Goal: Transaction & Acquisition: Purchase product/service

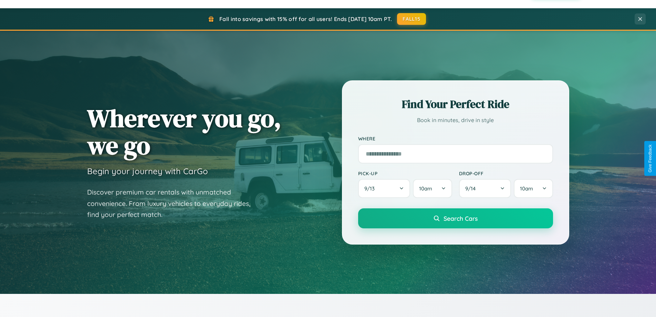
scroll to position [1325, 0]
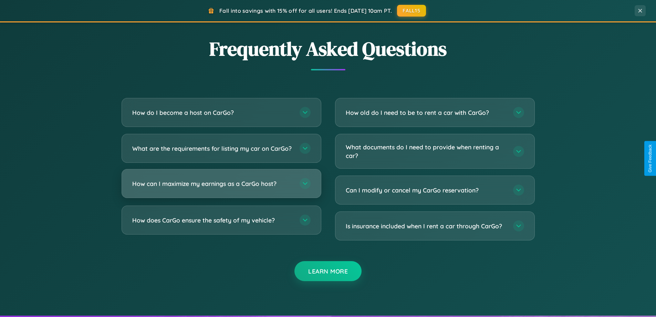
click at [221, 188] on h3 "How can I maximize my earnings as a CarGo host?" at bounding box center [212, 183] width 160 height 9
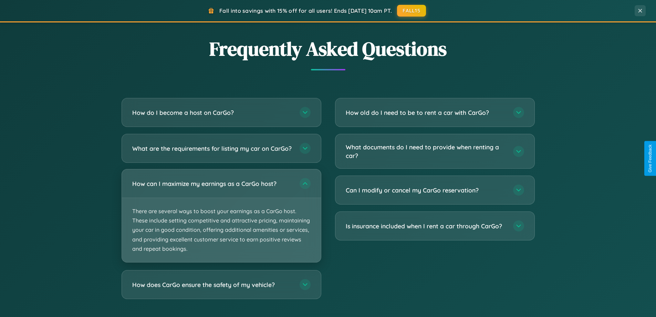
click at [221, 221] on p "There are several ways to boost your earnings as a CarGo host. These include se…" at bounding box center [221, 230] width 199 height 64
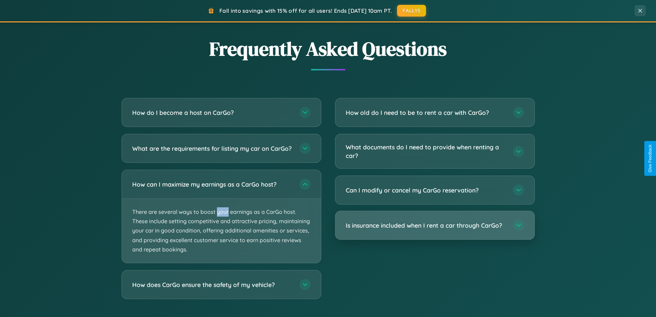
click at [435, 225] on h3 "Is insurance included when I rent a car through CarGo?" at bounding box center [426, 225] width 160 height 9
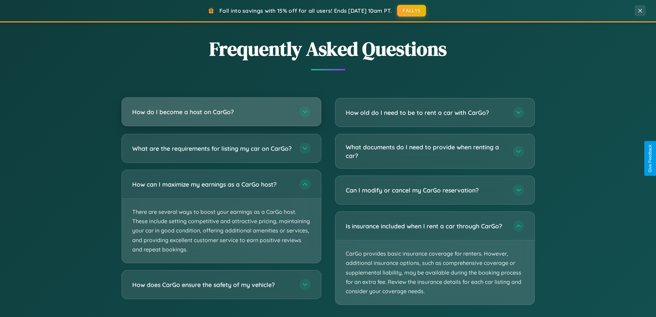
click at [221, 112] on h3 "How do I become a host on CarGo?" at bounding box center [212, 111] width 160 height 9
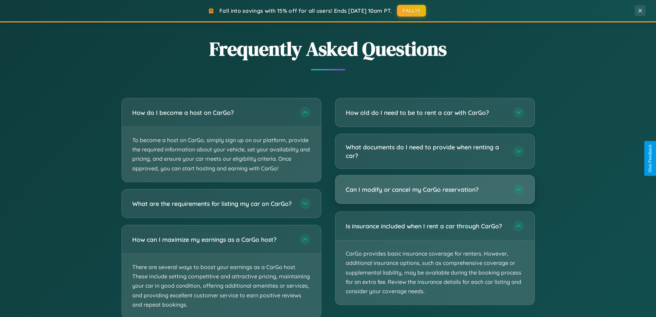
click at [435, 190] on h3 "Can I modify or cancel my CarGo reservation?" at bounding box center [426, 189] width 160 height 9
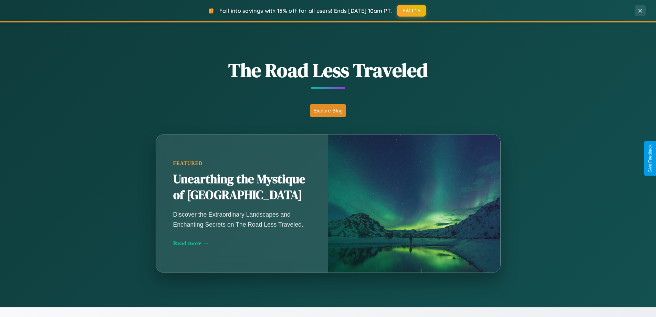
scroll to position [474, 0]
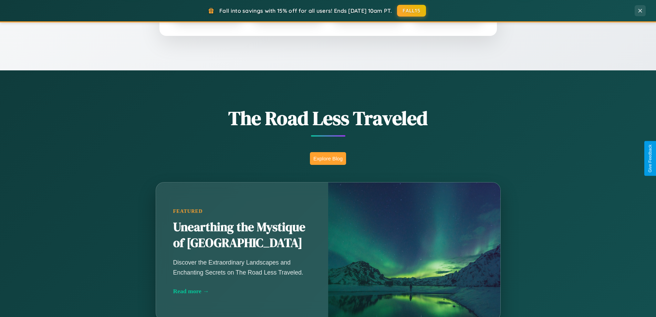
click at [328, 158] on button "Explore Blog" at bounding box center [328, 158] width 36 height 13
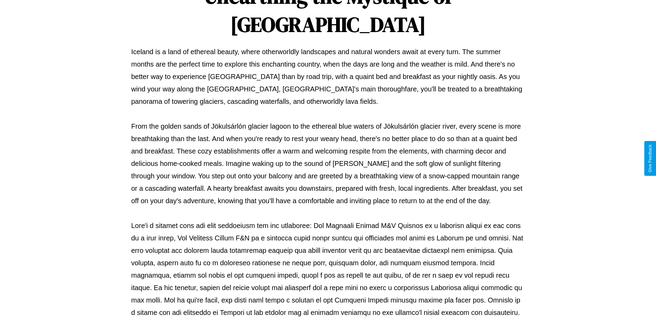
scroll to position [223, 0]
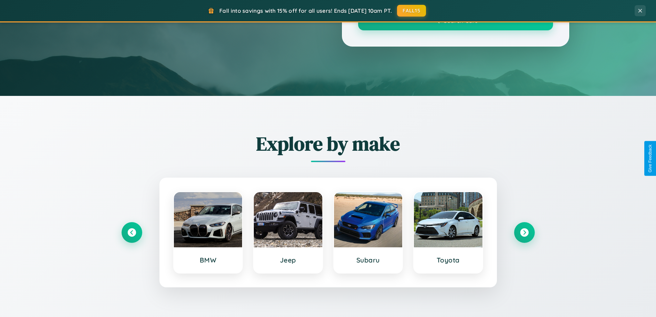
scroll to position [474, 0]
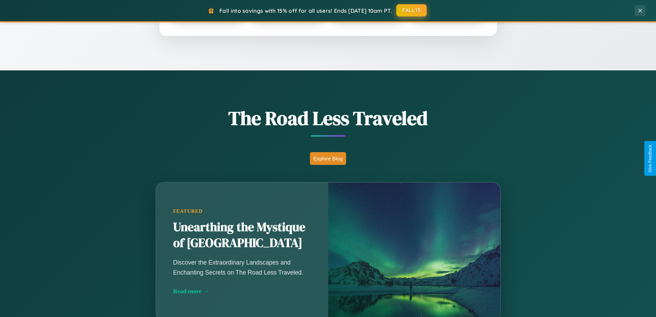
click at [412, 11] on button "FALL15" at bounding box center [411, 10] width 30 height 12
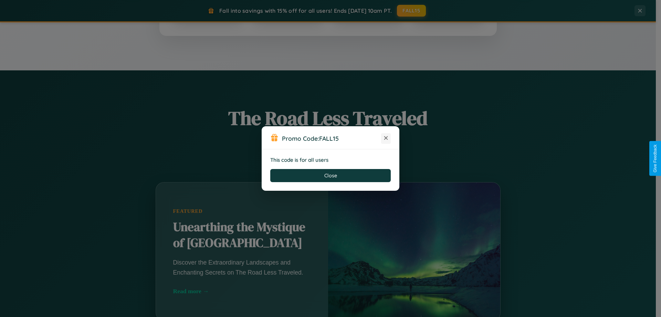
click at [386, 138] on icon at bounding box center [386, 137] width 7 height 7
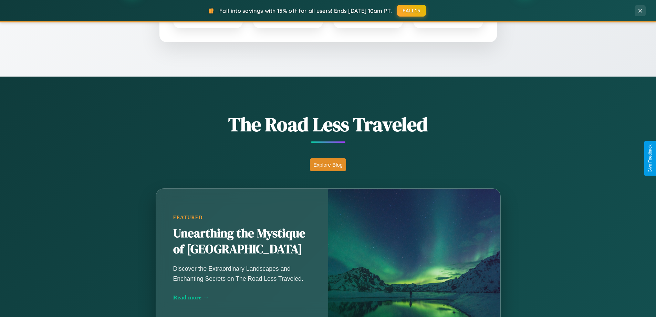
scroll to position [20, 0]
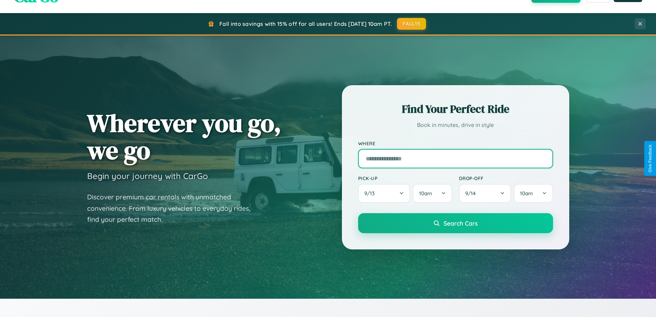
click at [455, 158] on input "text" at bounding box center [455, 158] width 195 height 19
type input "******"
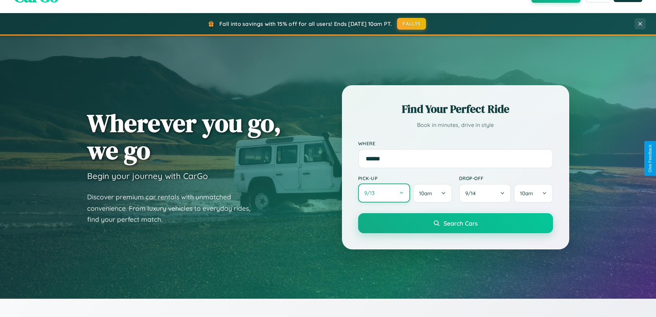
click at [384, 193] on button "9 / 13" at bounding box center [384, 192] width 52 height 19
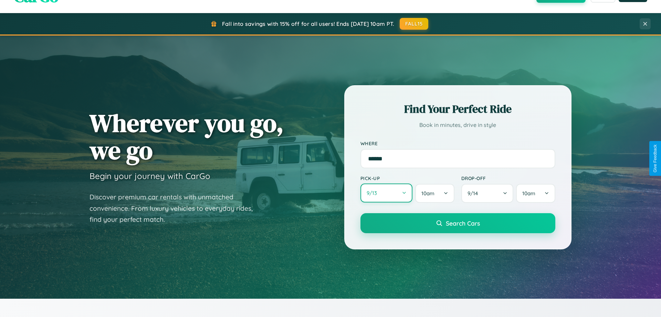
select select "*"
select select "****"
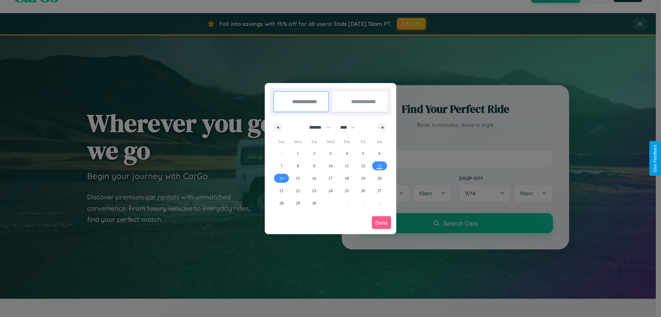
drag, startPoint x: 317, startPoint y: 127, endPoint x: 331, endPoint y: 138, distance: 17.6
click at [317, 127] on select "******* ******** ***** ***** *** **** **** ****** ********* ******* ******** **…" at bounding box center [318, 127] width 29 height 11
click at [314, 178] on span "16" at bounding box center [314, 178] width 4 height 12
type input "**********"
click at [347, 178] on span "18" at bounding box center [347, 178] width 4 height 12
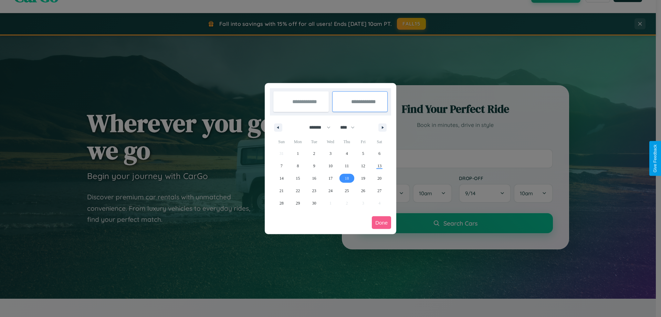
type input "**********"
click at [382, 222] on button "Done" at bounding box center [381, 222] width 19 height 13
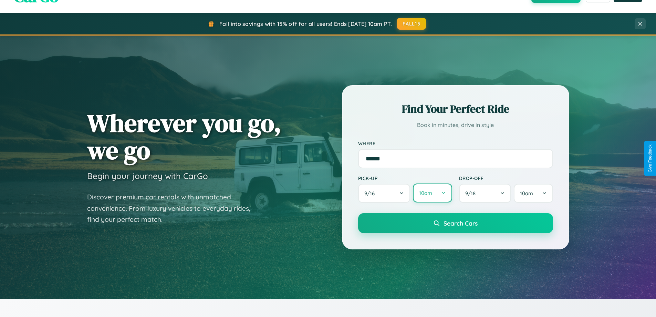
click at [432, 193] on button "10am" at bounding box center [432, 192] width 39 height 19
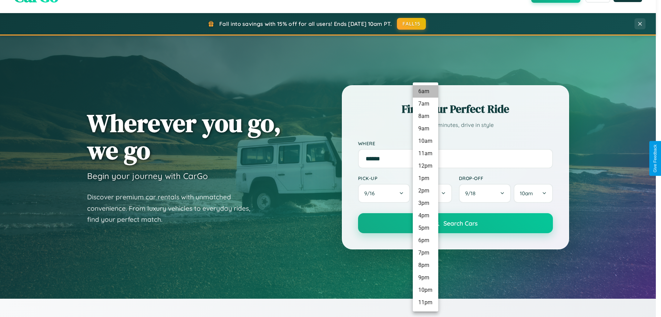
click at [425, 91] on li "6am" at bounding box center [425, 91] width 25 height 12
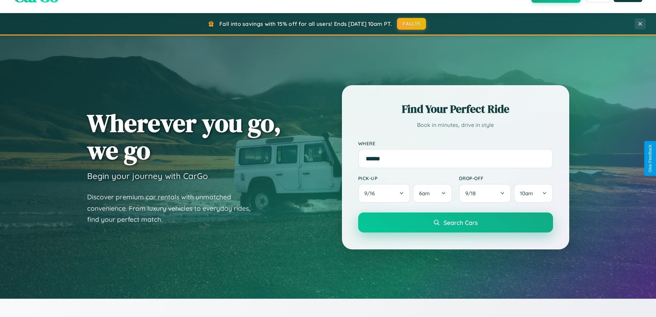
click at [455, 223] on span "Search Cars" at bounding box center [461, 222] width 34 height 8
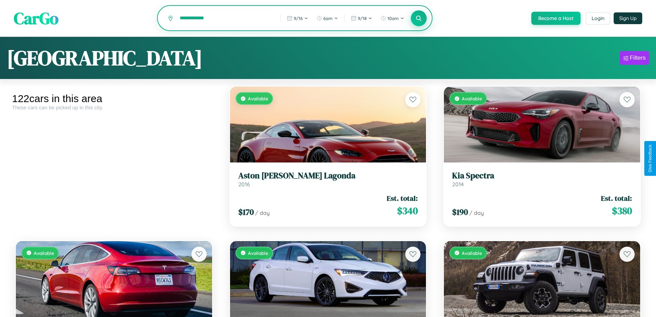
type input "**********"
click at [418, 19] on icon at bounding box center [419, 18] width 7 height 7
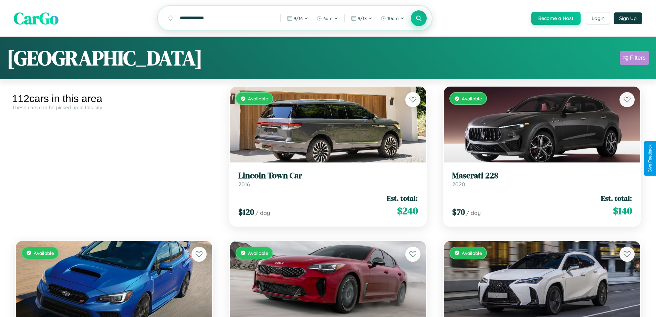
click at [634, 59] on div "Filters" at bounding box center [638, 57] width 16 height 7
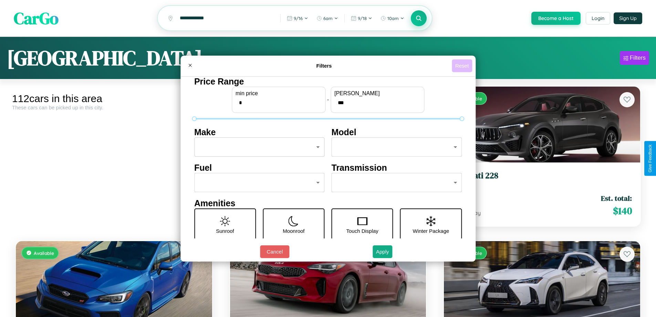
click at [463, 65] on button "Reset" at bounding box center [462, 65] width 20 height 13
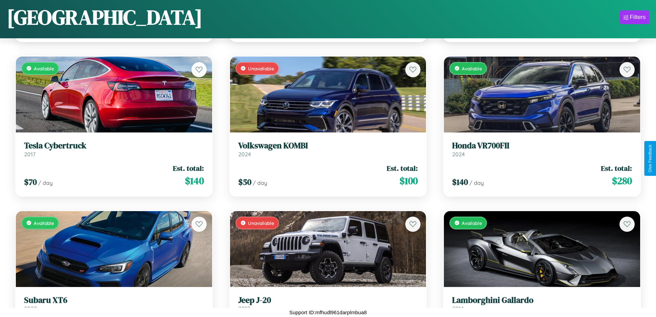
scroll to position [4415, 0]
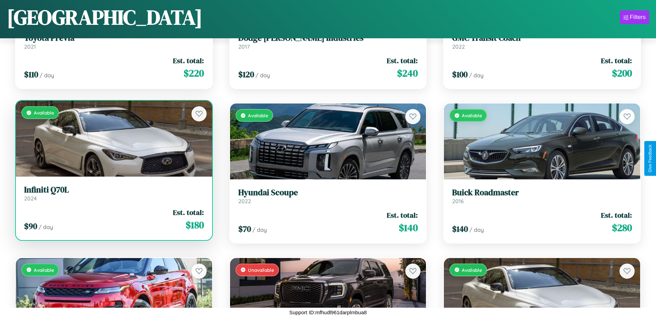
click at [113, 141] on div "Available" at bounding box center [114, 139] width 196 height 76
click at [113, 138] on div "Available" at bounding box center [114, 139] width 196 height 76
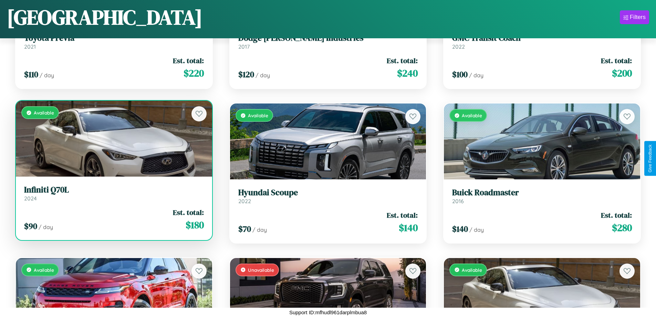
click at [113, 138] on div "Available" at bounding box center [114, 139] width 196 height 76
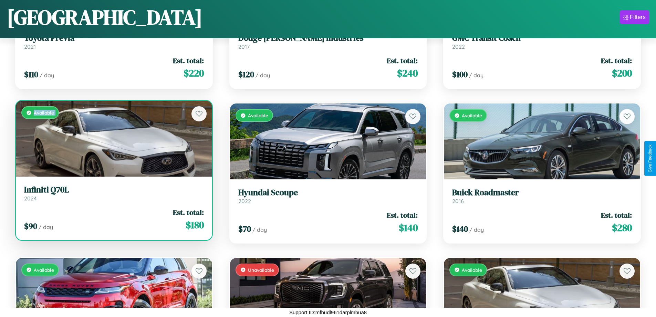
click at [113, 138] on div "Available" at bounding box center [114, 139] width 196 height 76
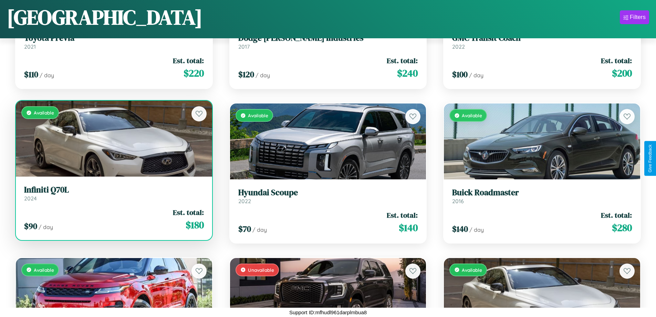
click at [113, 138] on div "Available" at bounding box center [114, 139] width 196 height 76
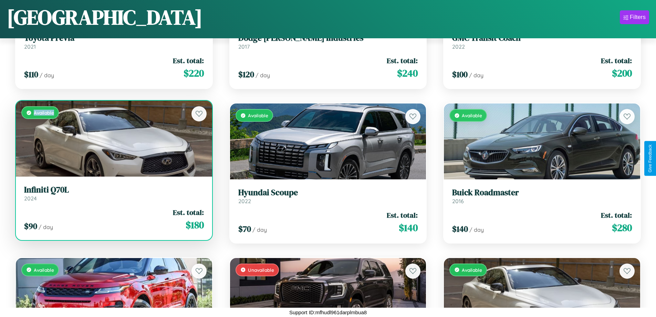
click at [113, 138] on div "Available" at bounding box center [114, 139] width 196 height 76
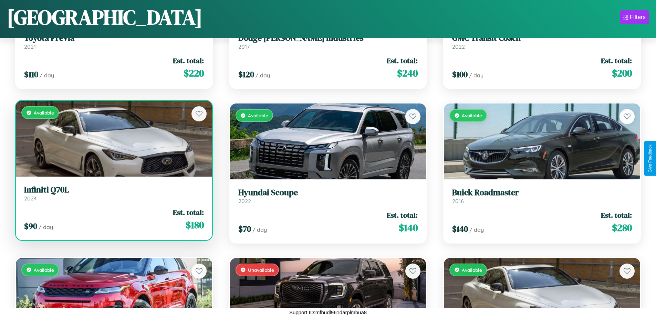
click at [113, 193] on h3 "Infiniti Q70L" at bounding box center [114, 190] width 180 height 10
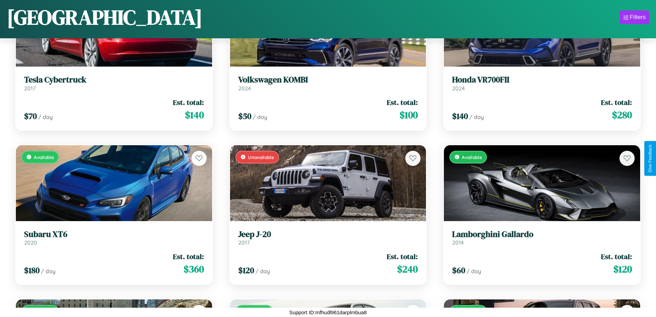
scroll to position [3490, 0]
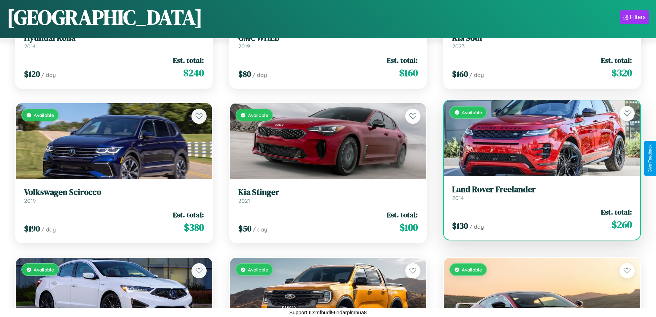
click at [538, 195] on link "Land Rover Freelander 2014" at bounding box center [542, 192] width 180 height 17
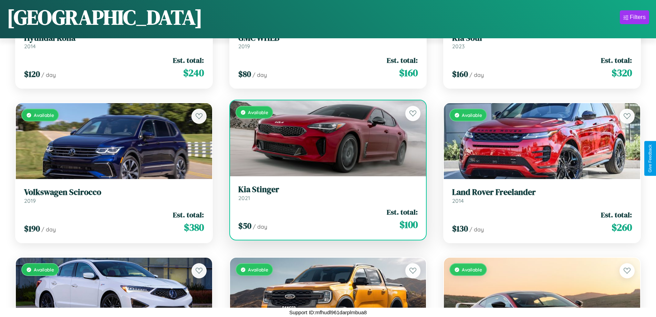
scroll to position [1022, 0]
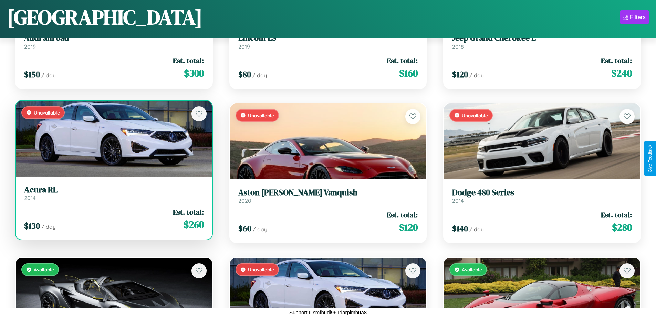
click at [113, 195] on link "Acura RL 2014" at bounding box center [114, 193] width 180 height 17
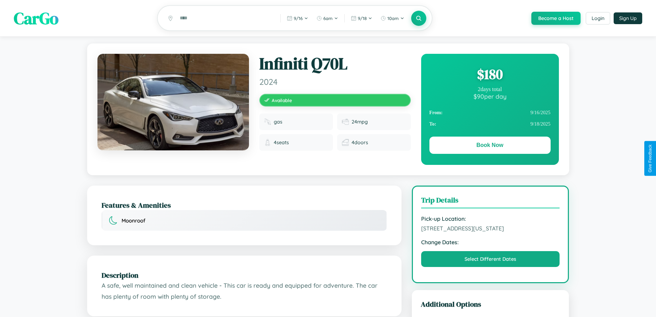
click at [490, 75] on div "$ 180" at bounding box center [489, 74] width 121 height 19
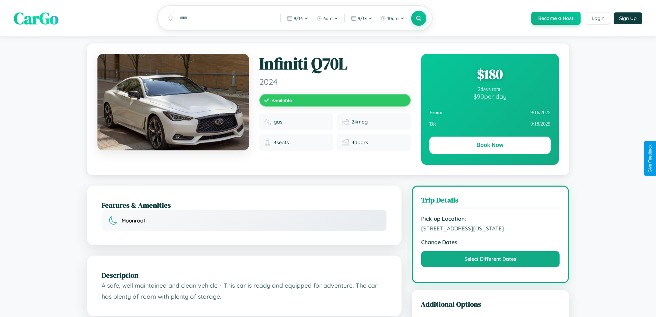
click at [490, 75] on div "$ 180" at bounding box center [489, 74] width 121 height 19
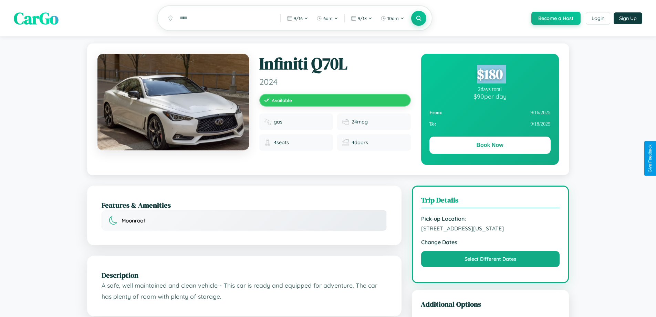
click at [490, 75] on div "$ 180" at bounding box center [489, 74] width 121 height 19
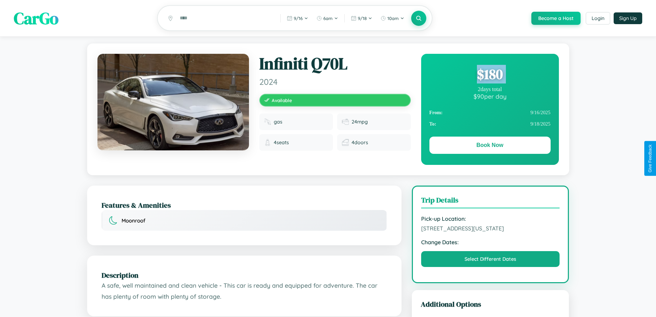
click at [490, 75] on div "$ 180" at bounding box center [489, 74] width 121 height 19
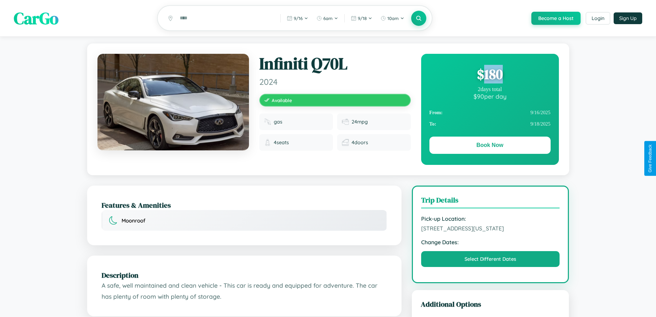
click at [490, 75] on div "$ 180" at bounding box center [489, 74] width 121 height 19
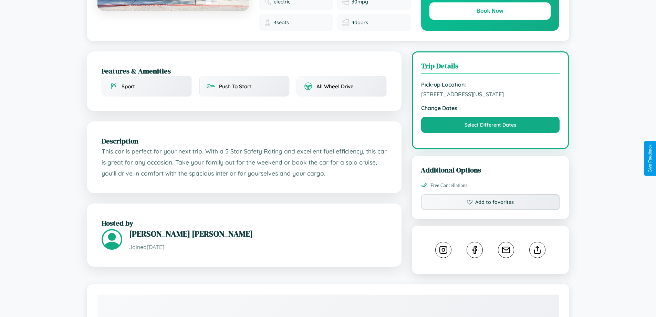
scroll to position [396, 0]
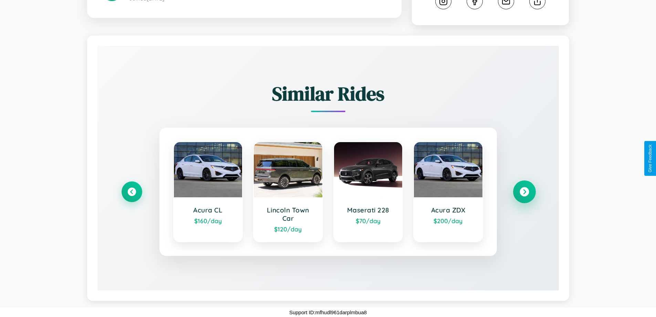
click at [524, 191] on icon at bounding box center [524, 191] width 9 height 9
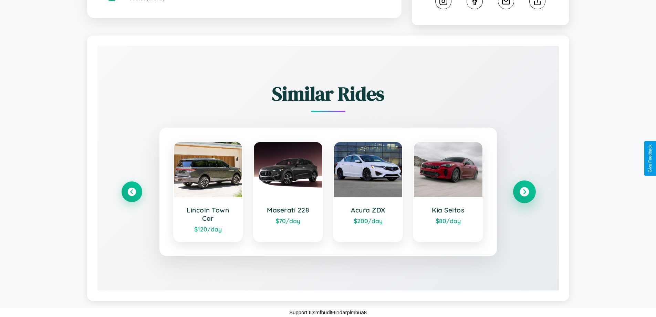
click at [524, 191] on icon at bounding box center [524, 191] width 9 height 9
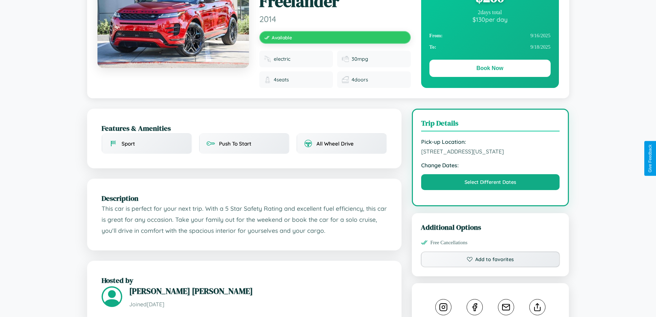
scroll to position [80, 0]
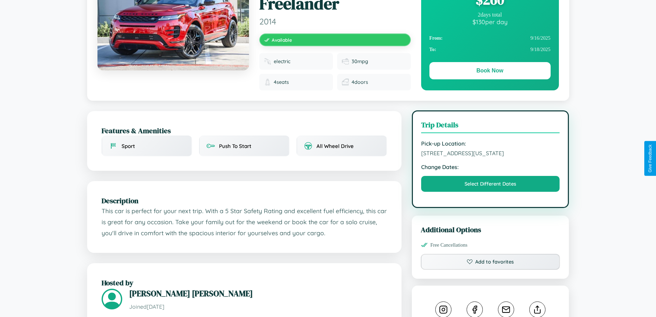
click at [490, 156] on span "4071 Elm Street Philadelphia Pennsylvania 50218 United States" at bounding box center [490, 152] width 139 height 7
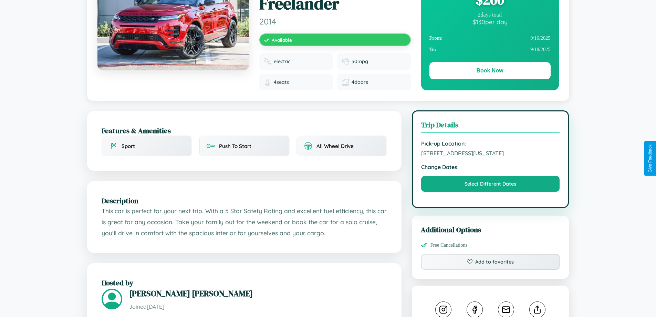
click at [490, 156] on span "4071 Elm Street Philadelphia Pennsylvania 50218 United States" at bounding box center [490, 152] width 139 height 7
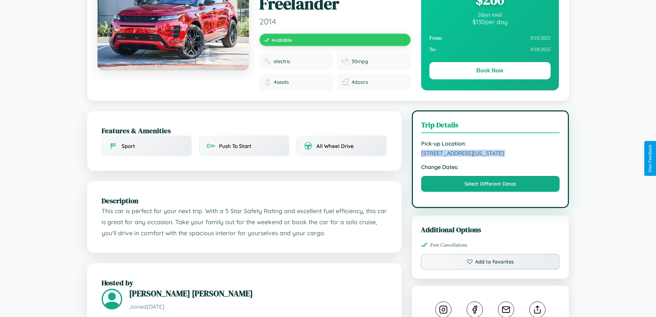
click at [490, 156] on span "4071 Elm Street Philadelphia Pennsylvania 50218 United States" at bounding box center [490, 152] width 139 height 7
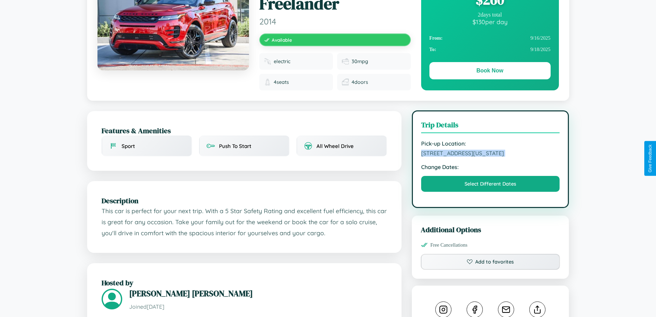
click at [490, 156] on span "4071 Elm Street Philadelphia Pennsylvania 50218 United States" at bounding box center [490, 152] width 139 height 7
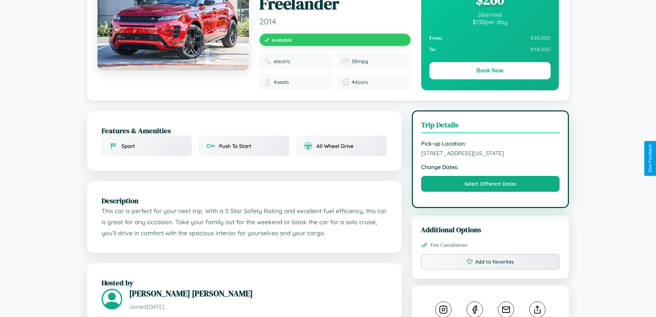
click at [490, 156] on span "4071 Elm Street Philadelphia Pennsylvania 50218 United States" at bounding box center [490, 152] width 139 height 7
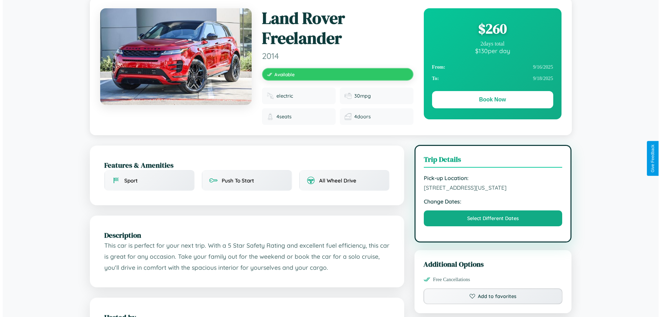
scroll to position [0, 0]
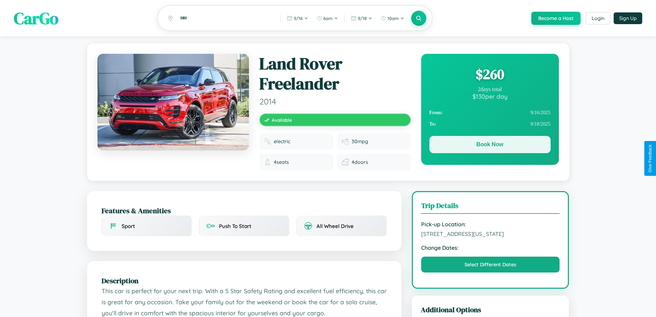
click at [490, 145] on button "Book Now" at bounding box center [489, 144] width 121 height 17
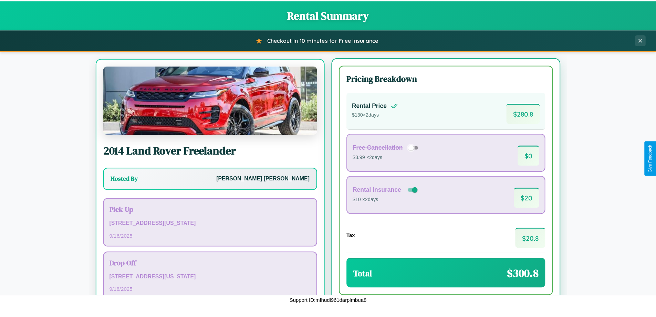
scroll to position [32, 0]
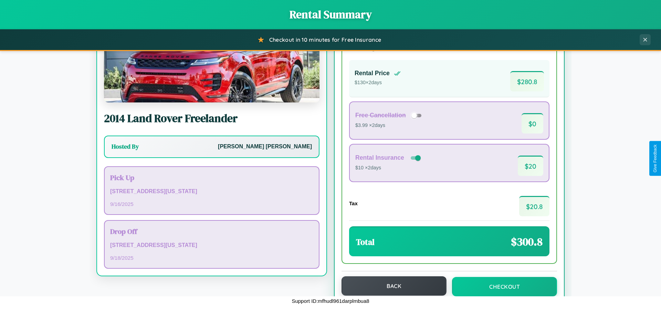
click at [391, 286] on button "Back" at bounding box center [394, 285] width 105 height 19
